Goal: Navigation & Orientation: Find specific page/section

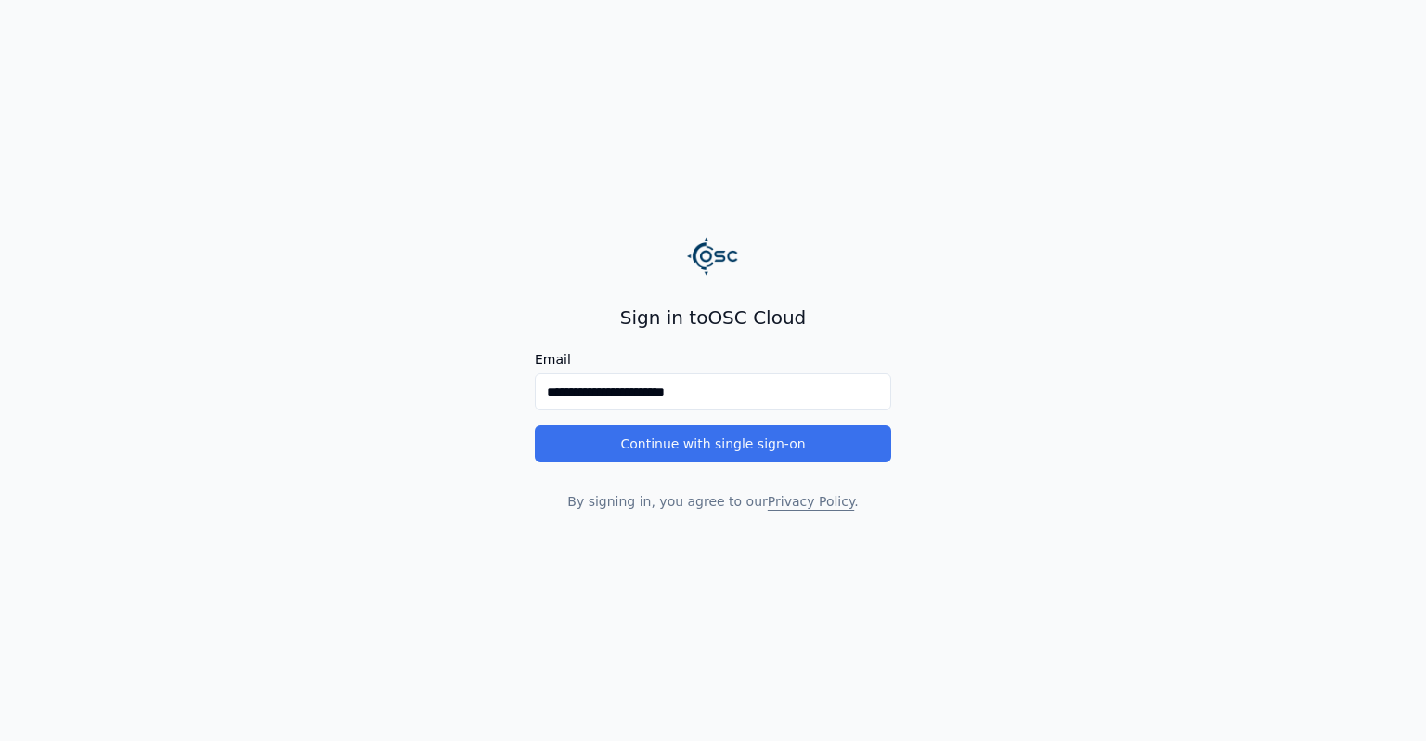
type input "**********"
click at [730, 454] on button "Continue with single sign-on" at bounding box center [713, 443] width 356 height 37
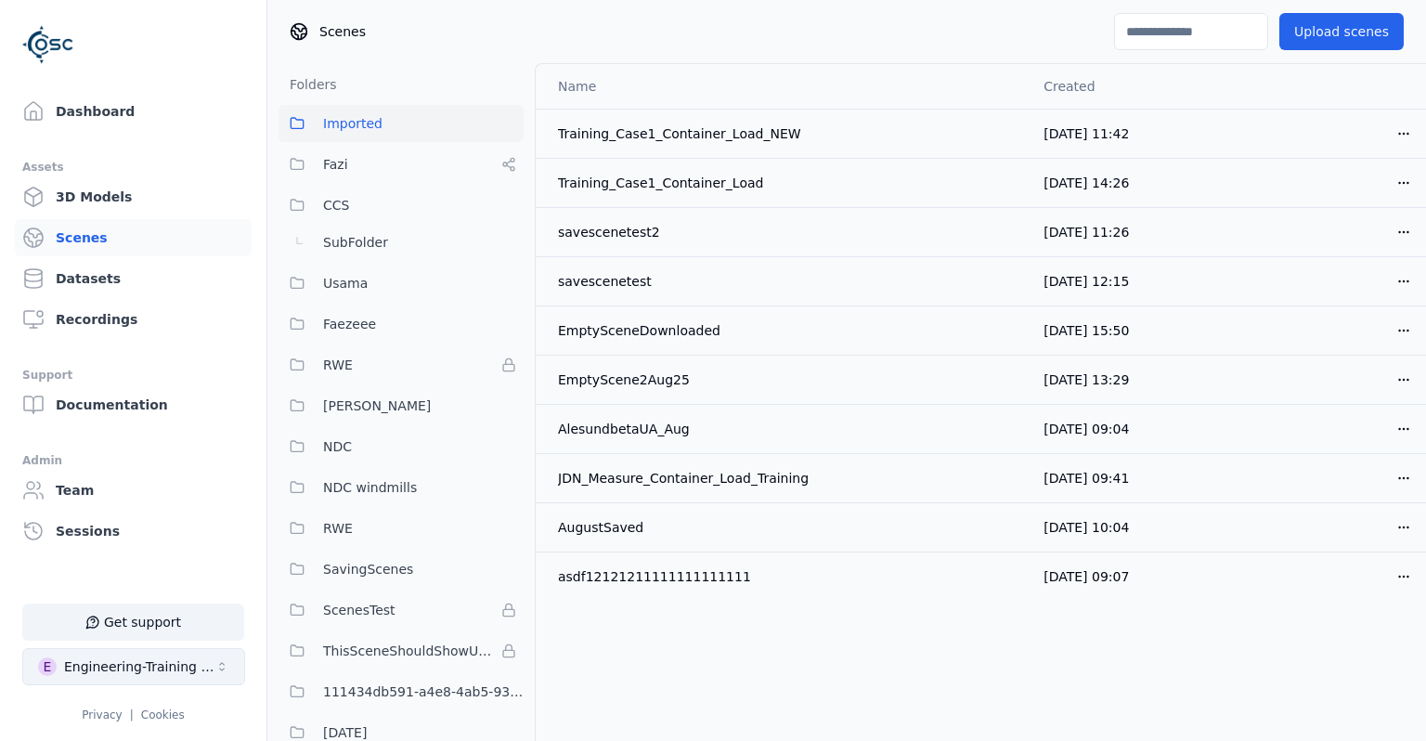
click at [216, 663] on icon "Select a workspace" at bounding box center [221, 666] width 15 height 15
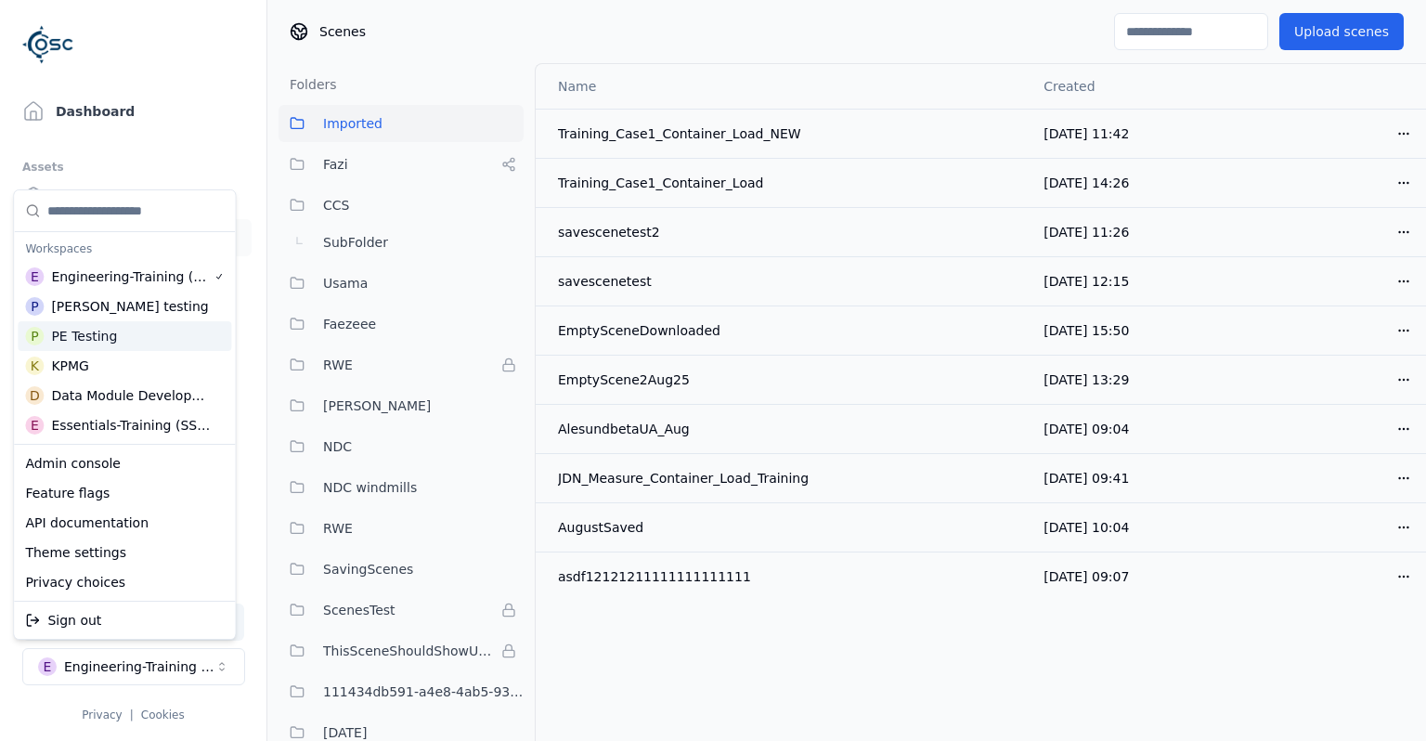
click at [123, 335] on div "P PE Testing" at bounding box center [124, 336] width 213 height 30
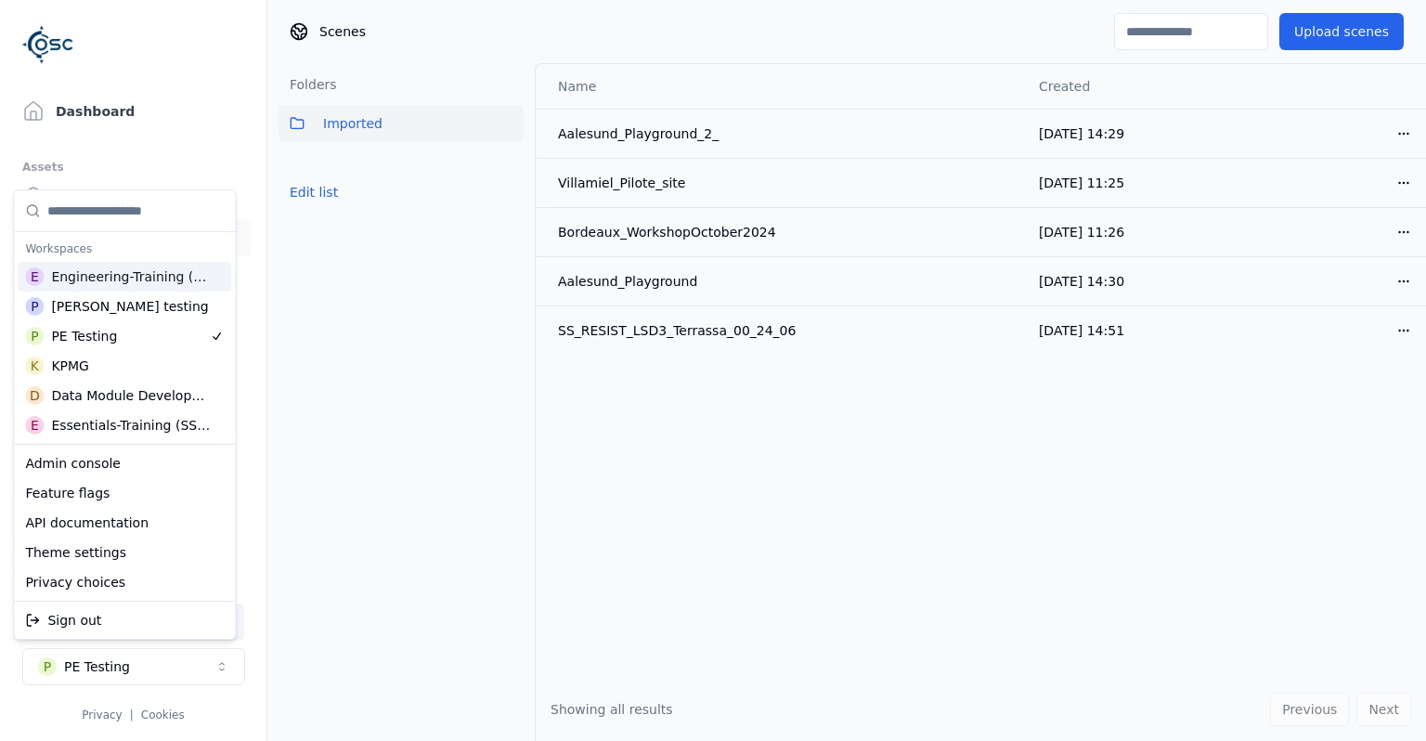
click at [101, 163] on html "Support Dashboard Assets 3D Models Scenes Datasets Recordings Support Documenta…" at bounding box center [713, 370] width 1426 height 741
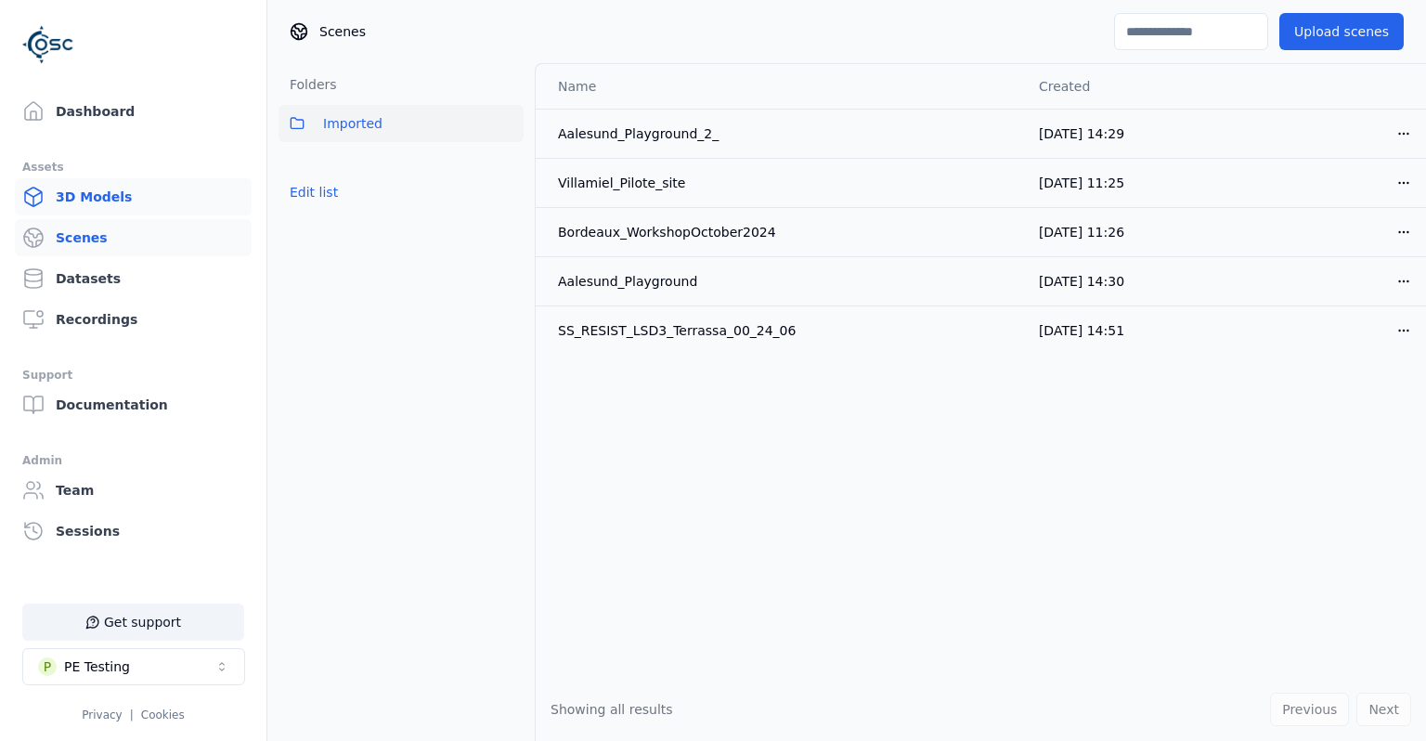
click at [99, 206] on link "3D Models" at bounding box center [133, 196] width 237 height 37
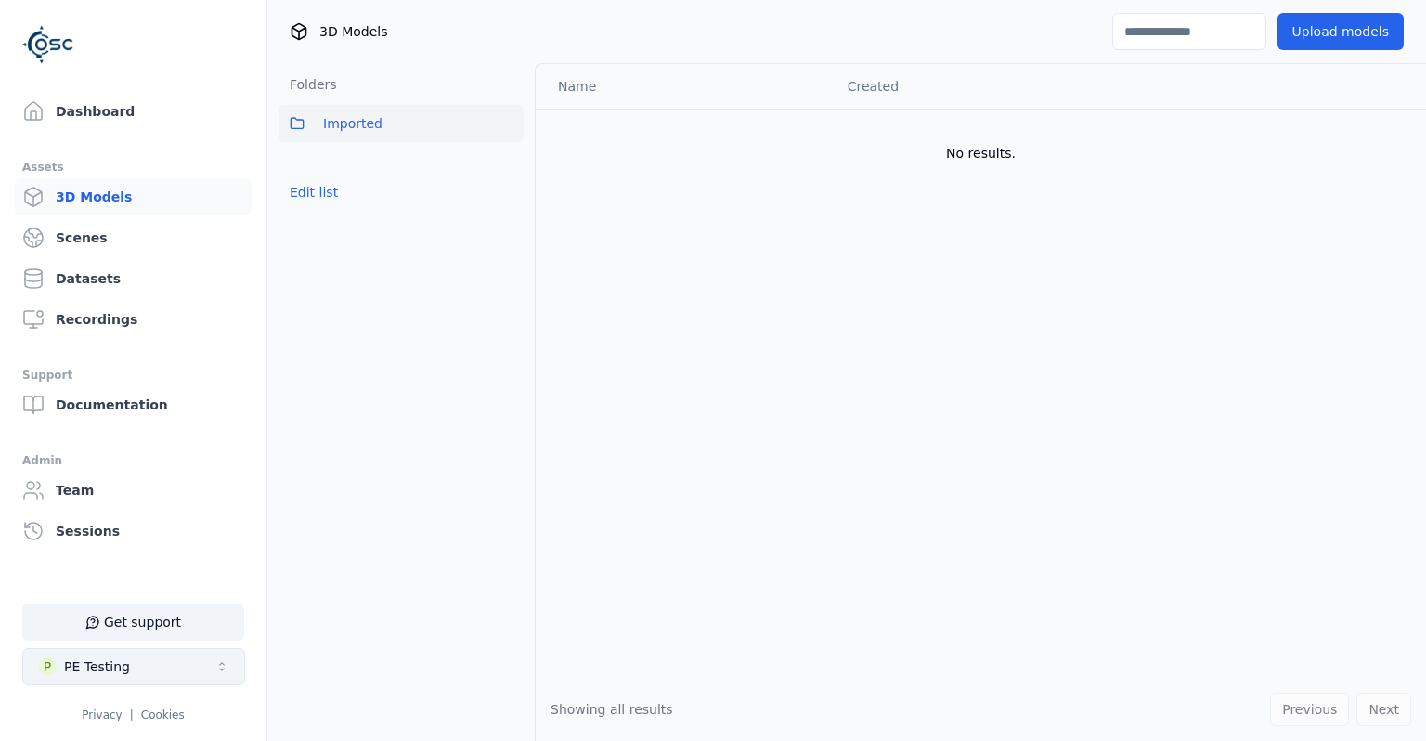
click at [160, 680] on button "P PE Testing" at bounding box center [133, 666] width 223 height 37
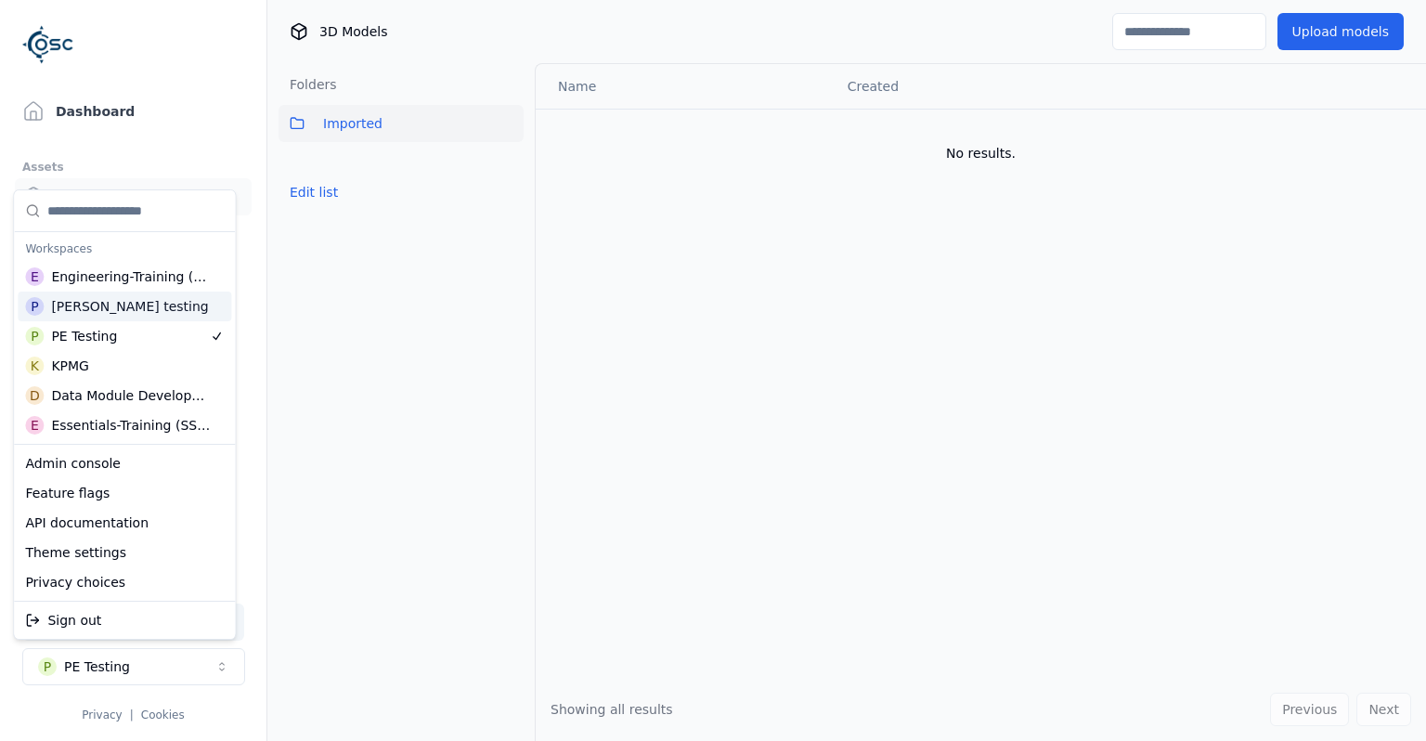
click at [100, 315] on div "[PERSON_NAME] testing" at bounding box center [129, 306] width 157 height 19
click at [164, 162] on html "Support Dashboard Assets 3D Models Scenes Datasets Recordings Support Documenta…" at bounding box center [713, 370] width 1426 height 741
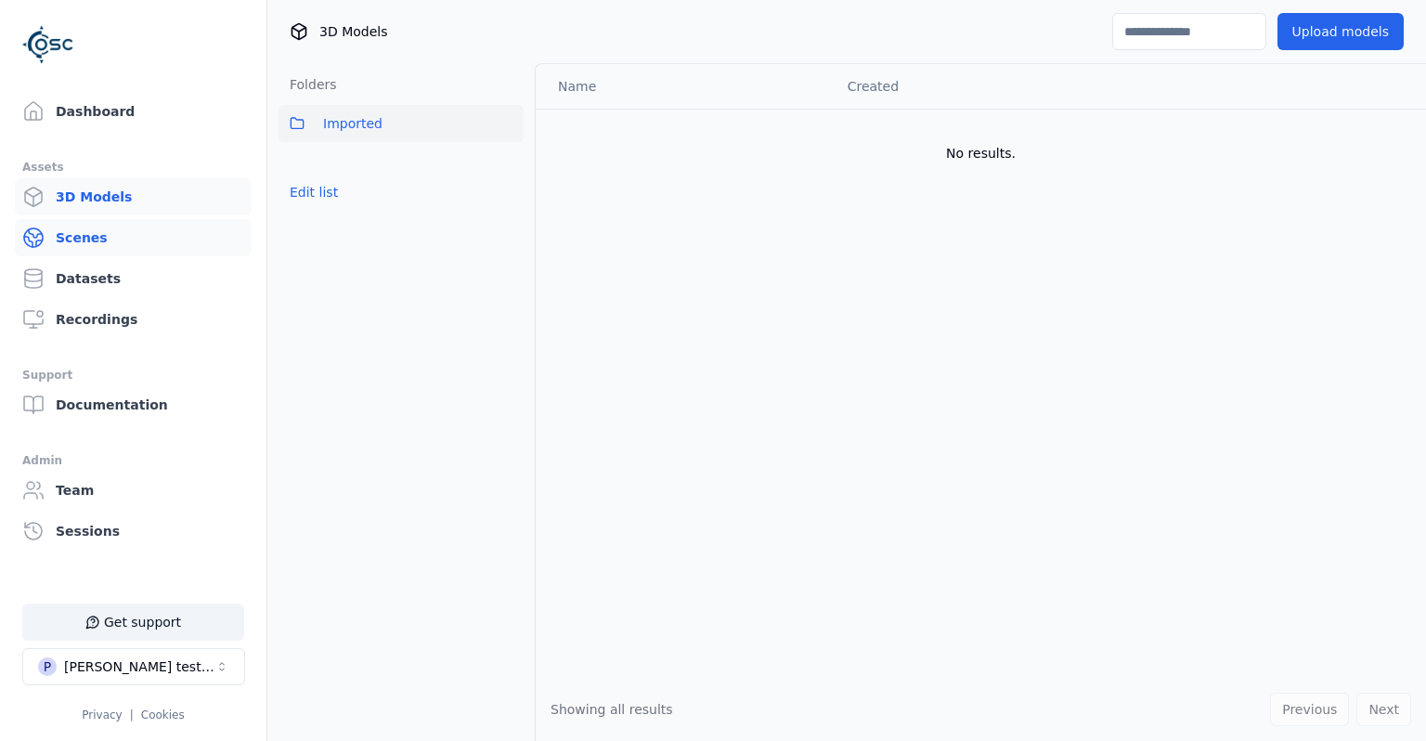
click at [103, 234] on link "Scenes" at bounding box center [133, 237] width 237 height 37
click at [99, 202] on link "3D Models" at bounding box center [133, 196] width 237 height 37
click at [156, 669] on button "P [PERSON_NAME] testing" at bounding box center [133, 666] width 223 height 37
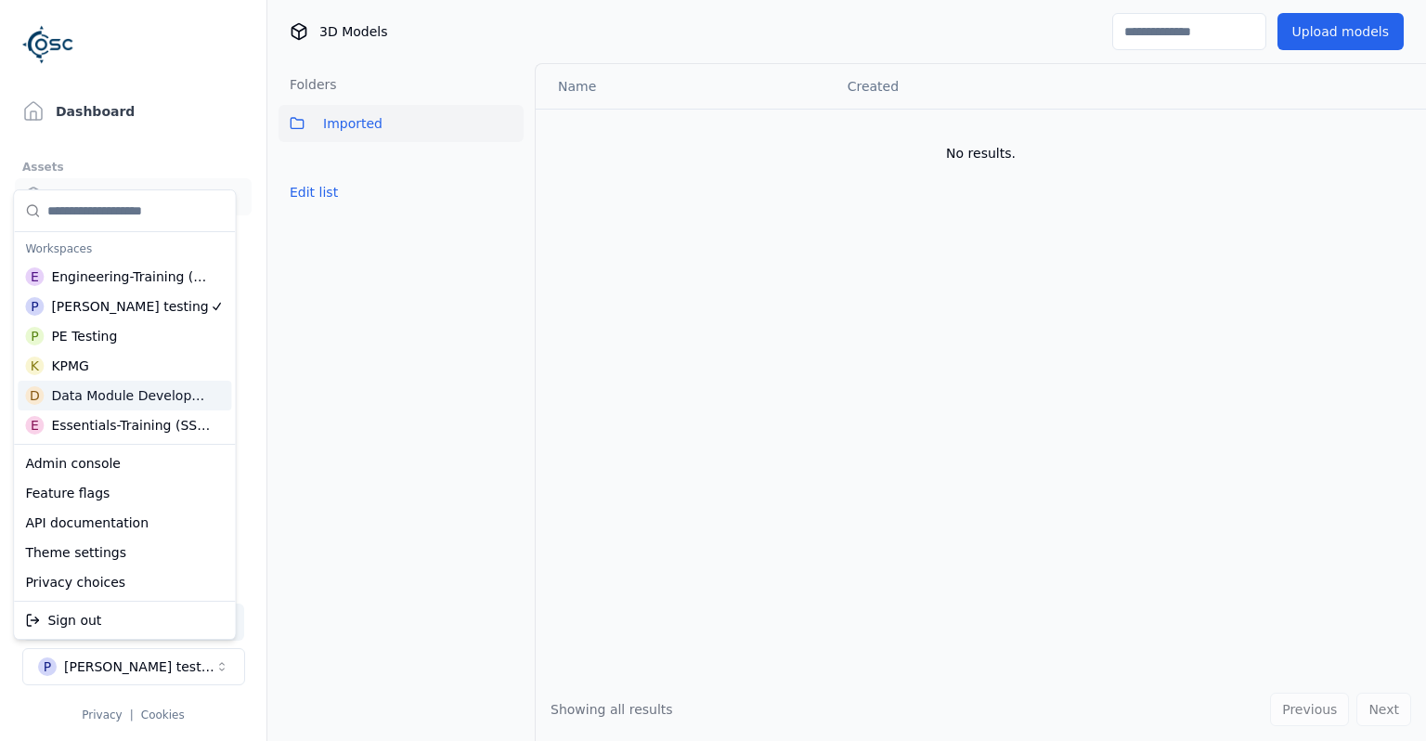
click at [145, 396] on div "Data Module Development" at bounding box center [130, 395] width 159 height 19
